Goal: Task Accomplishment & Management: Use online tool/utility

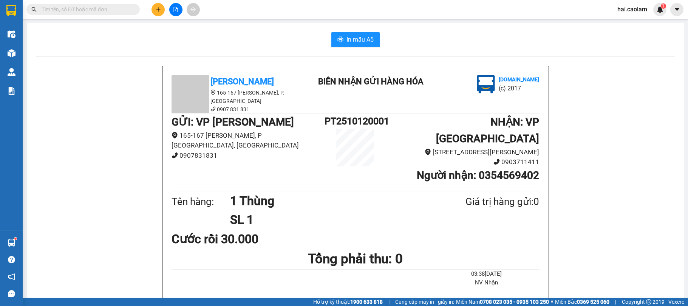
click at [101, 8] on input "text" at bounding box center [86, 9] width 89 height 8
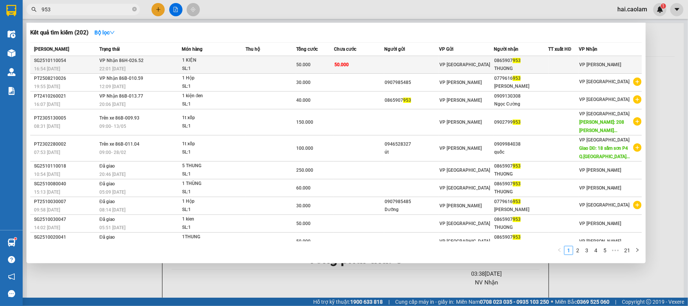
type input "953"
click at [383, 64] on td "50.000" at bounding box center [359, 65] width 51 height 18
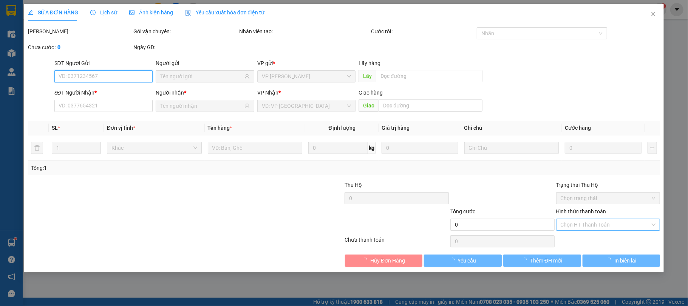
type input "0865907953"
type input "THUONG"
type input "50.000"
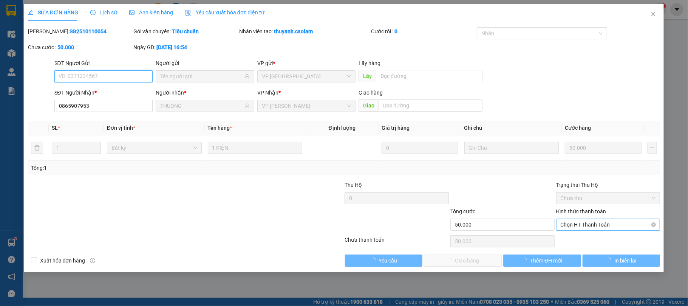
click at [590, 225] on span "Chọn HT Thanh Toán" at bounding box center [608, 224] width 95 height 11
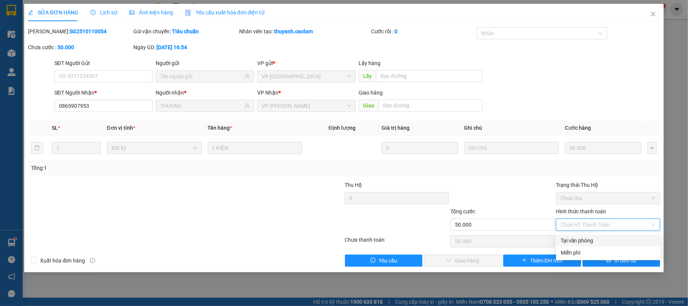
click at [586, 243] on div "Tại văn phòng" at bounding box center [608, 240] width 95 height 8
type input "0"
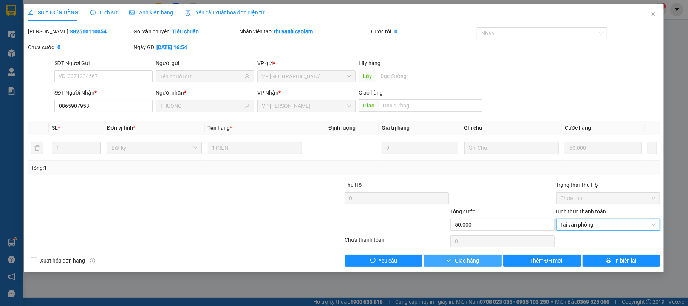
click at [474, 255] on button "Giao hàng" at bounding box center [463, 260] width 78 height 12
click at [474, 259] on span "Giao hàng" at bounding box center [467, 260] width 24 height 8
